Goal: Task Accomplishment & Management: Manage account settings

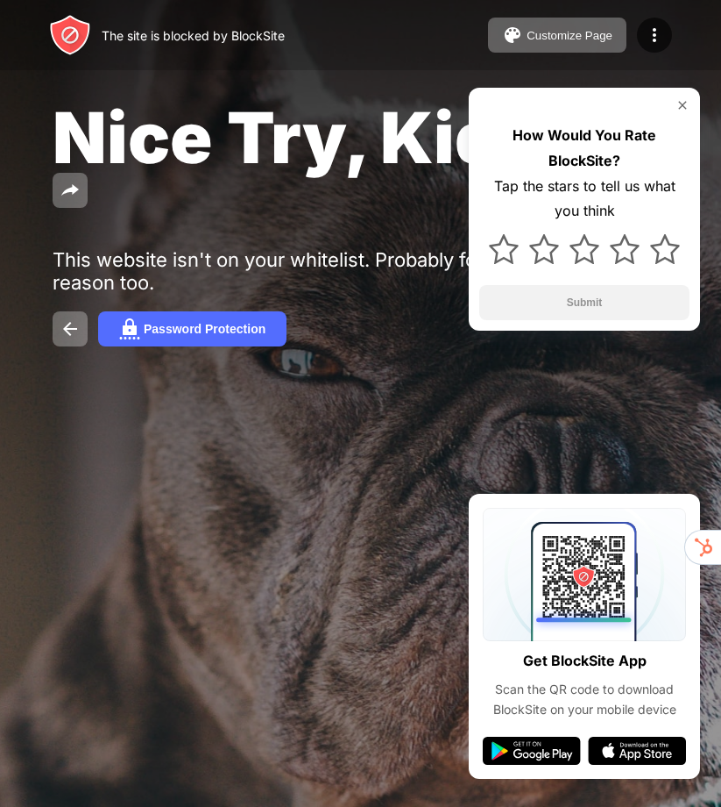
click at [188, 31] on div "The site is blocked by BlockSite" at bounding box center [193, 35] width 183 height 15
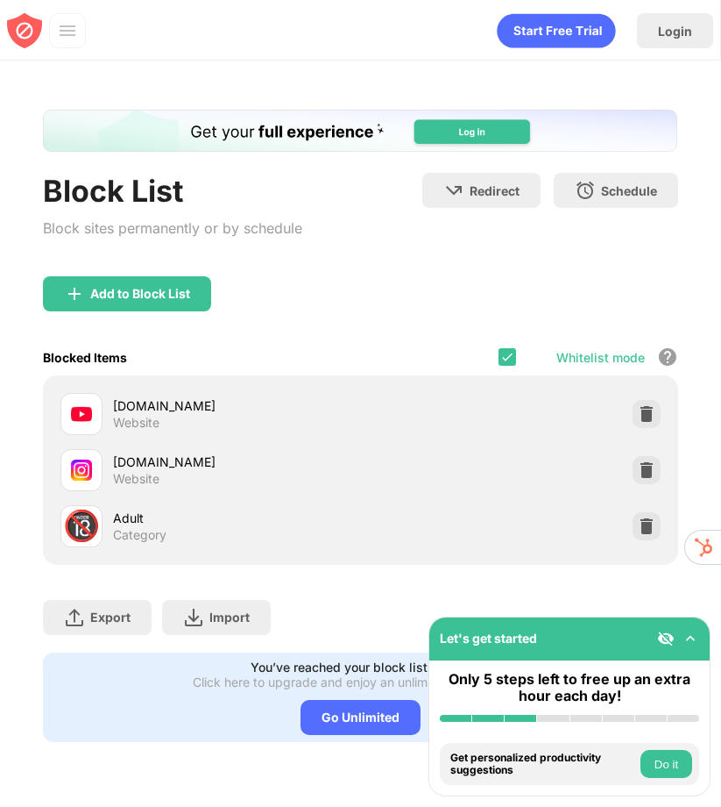
click at [501, 345] on div "Whitelist mode Block all websites except for those in your whitelist. Whitelist…" at bounding box center [589, 357] width 180 height 36
click at [513, 358] on img at bounding box center [508, 357] width 14 height 14
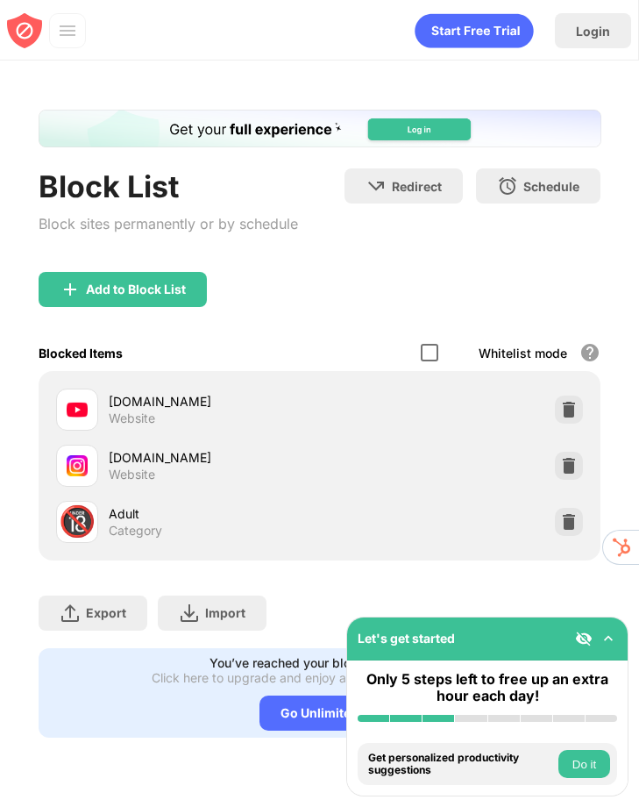
click at [437, 347] on div at bounding box center [430, 353] width 18 height 18
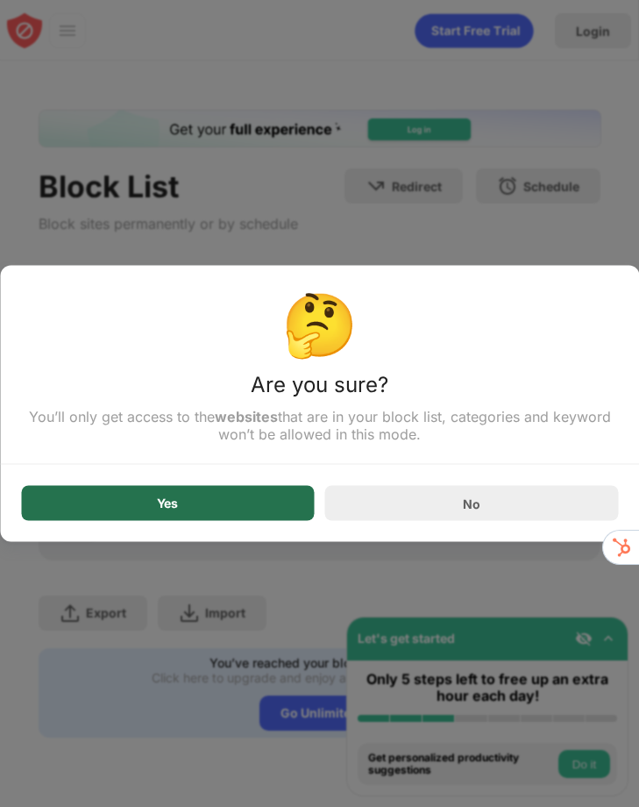
click at [247, 504] on div "Yes" at bounding box center [168, 503] width 294 height 35
